Goal: Information Seeking & Learning: Compare options

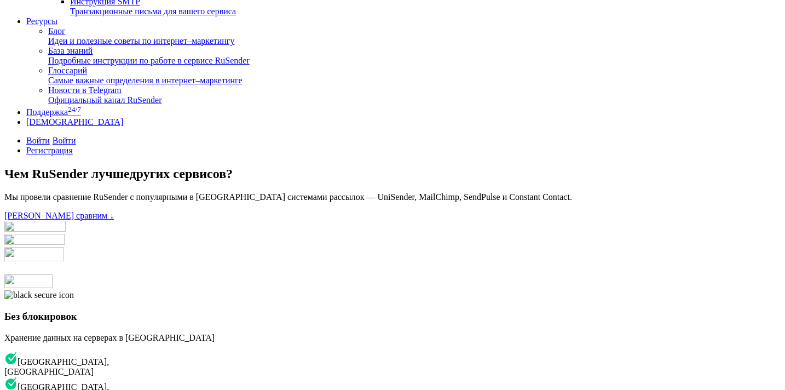
scroll to position [165, 0]
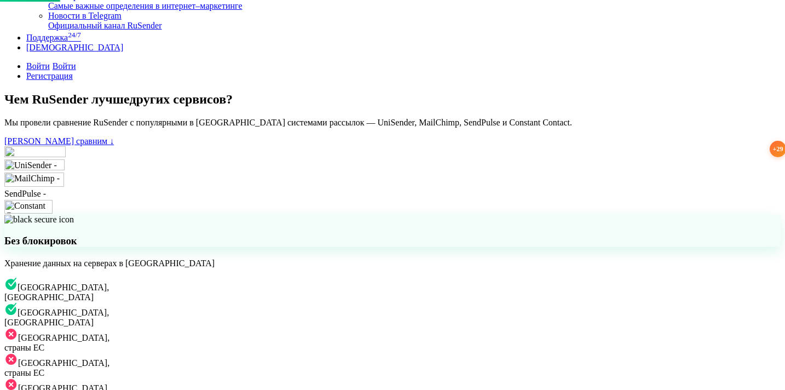
scroll to position [282, 0]
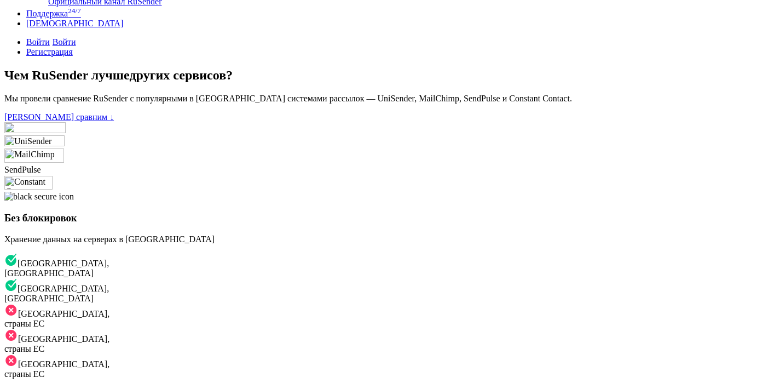
scroll to position [266, 0]
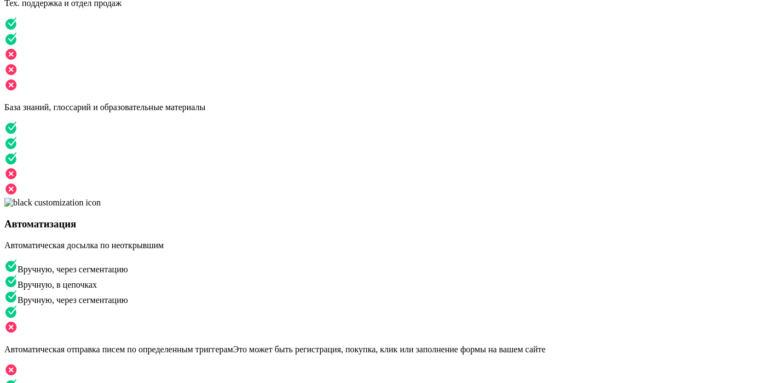
scroll to position [1158, 0]
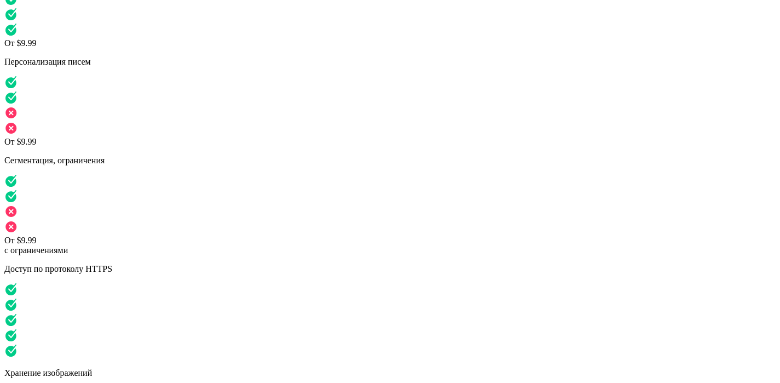
scroll to position [1808, 0]
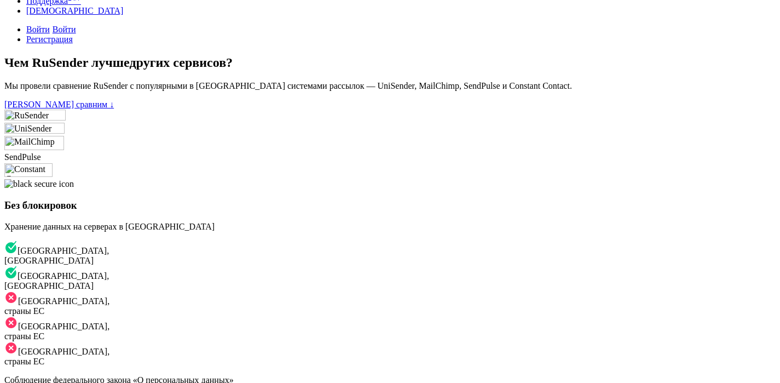
scroll to position [279, 0]
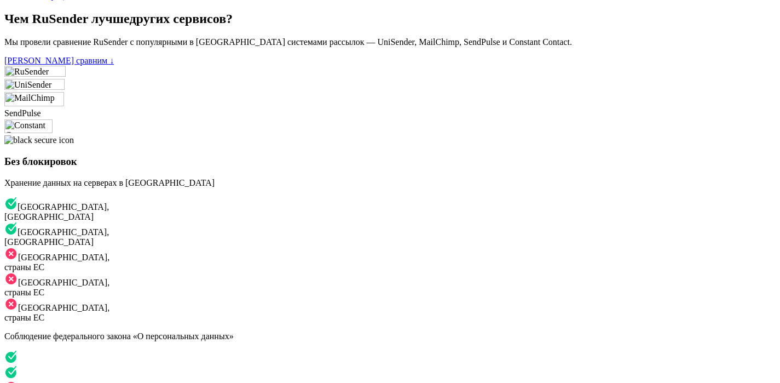
scroll to position [324, 0]
